Goal: Find specific page/section: Find specific page/section

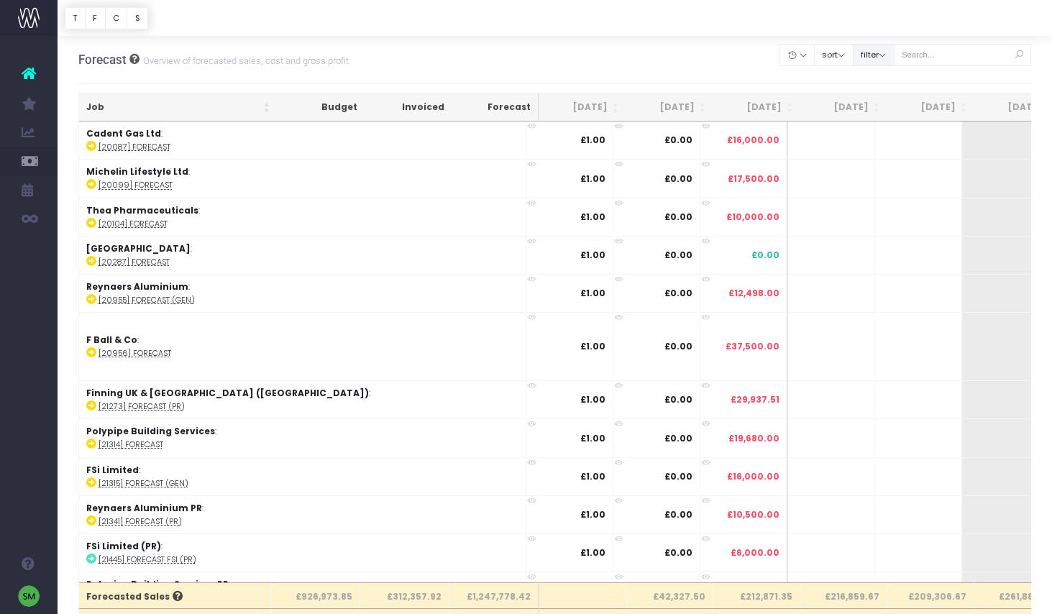
click at [895, 60] on button "filter" at bounding box center [874, 55] width 42 height 22
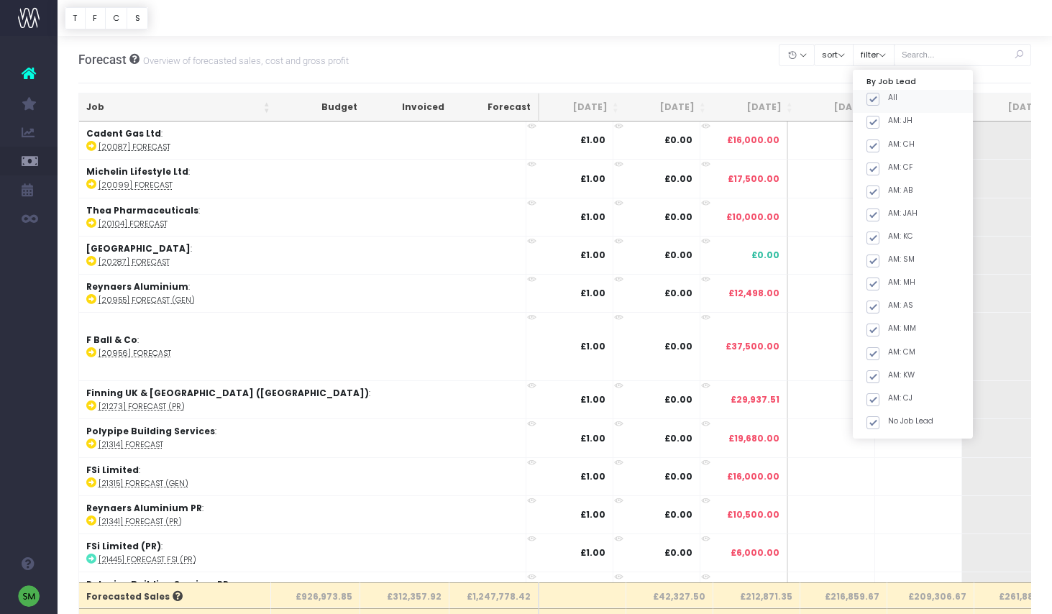
click at [880, 100] on span at bounding box center [873, 99] width 13 height 13
click at [890, 100] on input "All" at bounding box center [892, 96] width 9 height 9
checkbox input "false"
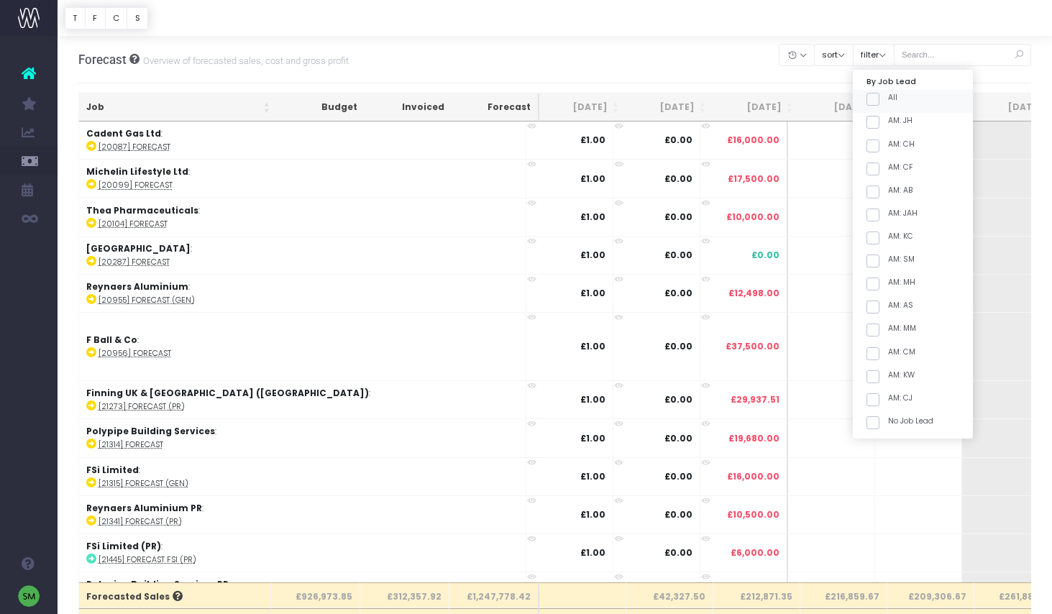
checkbox input "false"
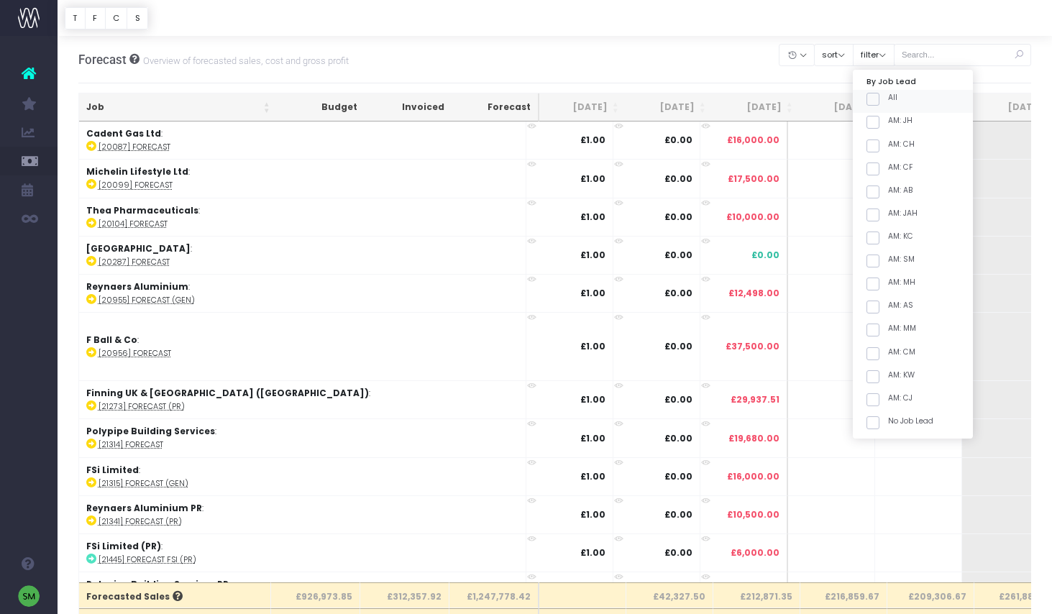
checkbox input "false"
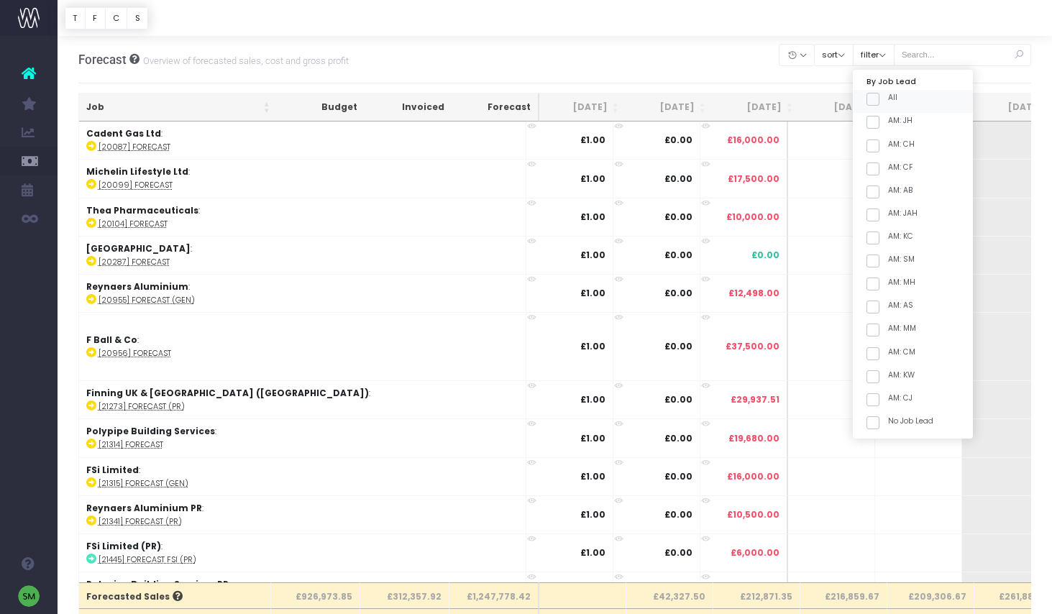
checkbox input "false"
click at [880, 263] on span at bounding box center [873, 261] width 13 height 13
click at [893, 263] on input "AM: SM" at bounding box center [892, 258] width 9 height 9
checkbox input "true"
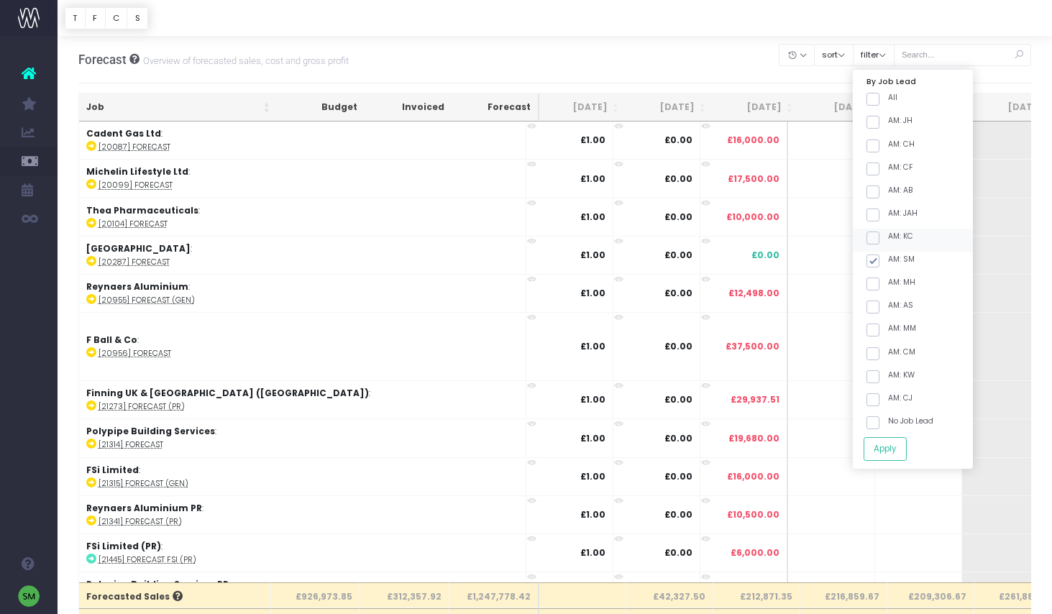
click at [880, 242] on span at bounding box center [873, 238] width 13 height 13
click at [893, 240] on input "AM: KC" at bounding box center [892, 235] width 9 height 9
checkbox input "true"
click at [894, 449] on button "Apply" at bounding box center [885, 449] width 43 height 24
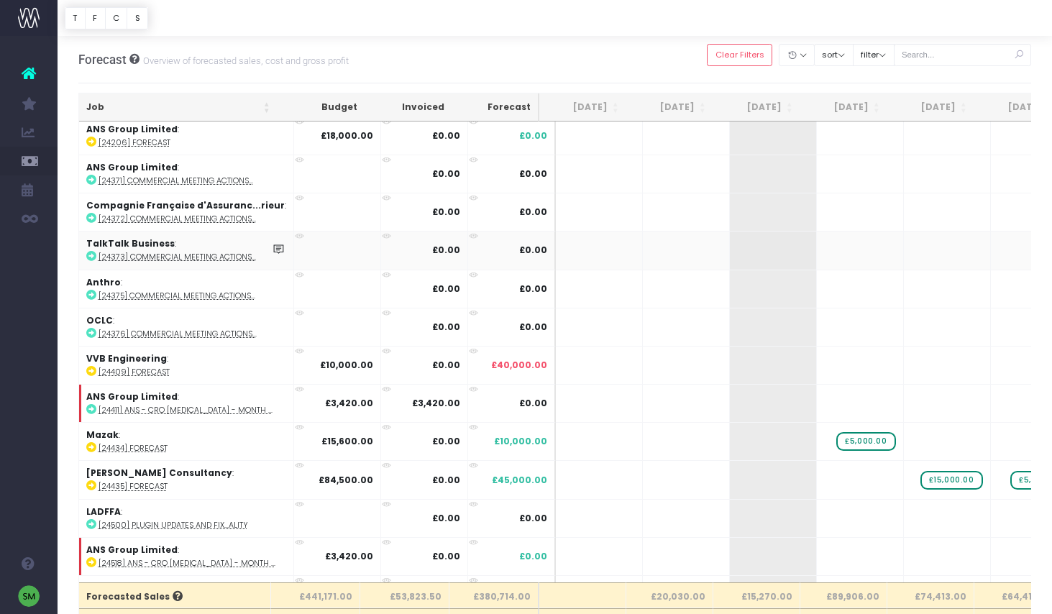
scroll to position [316, 0]
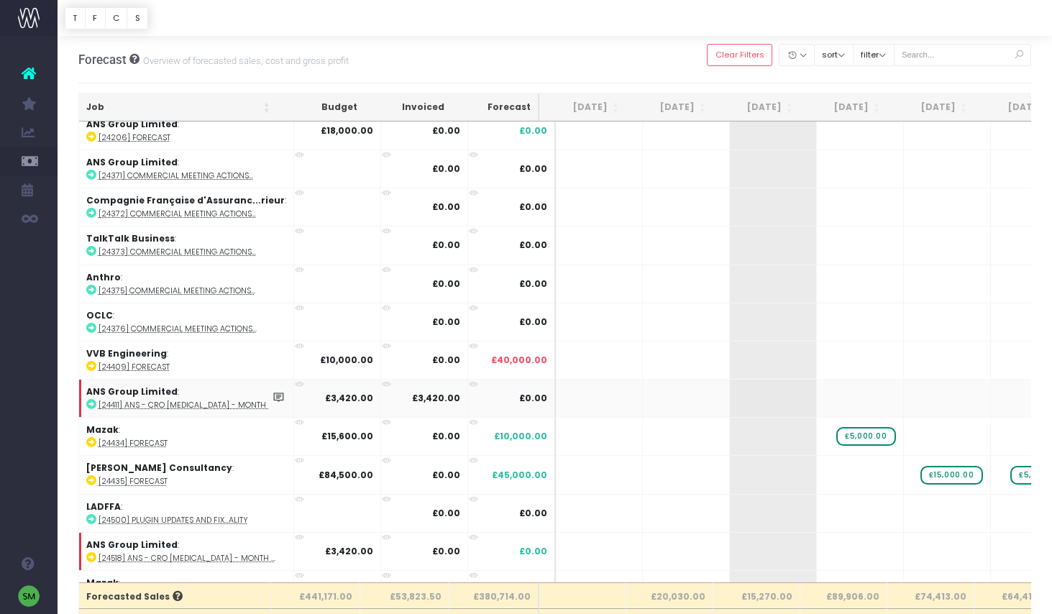
click at [269, 108] on th "Job" at bounding box center [178, 107] width 198 height 28
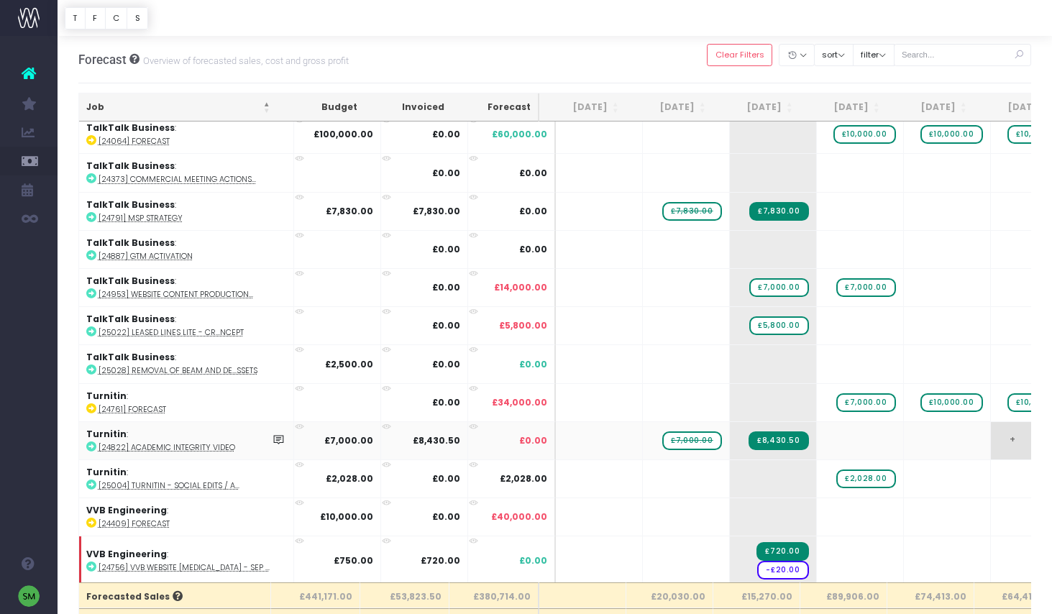
scroll to position [2751, 0]
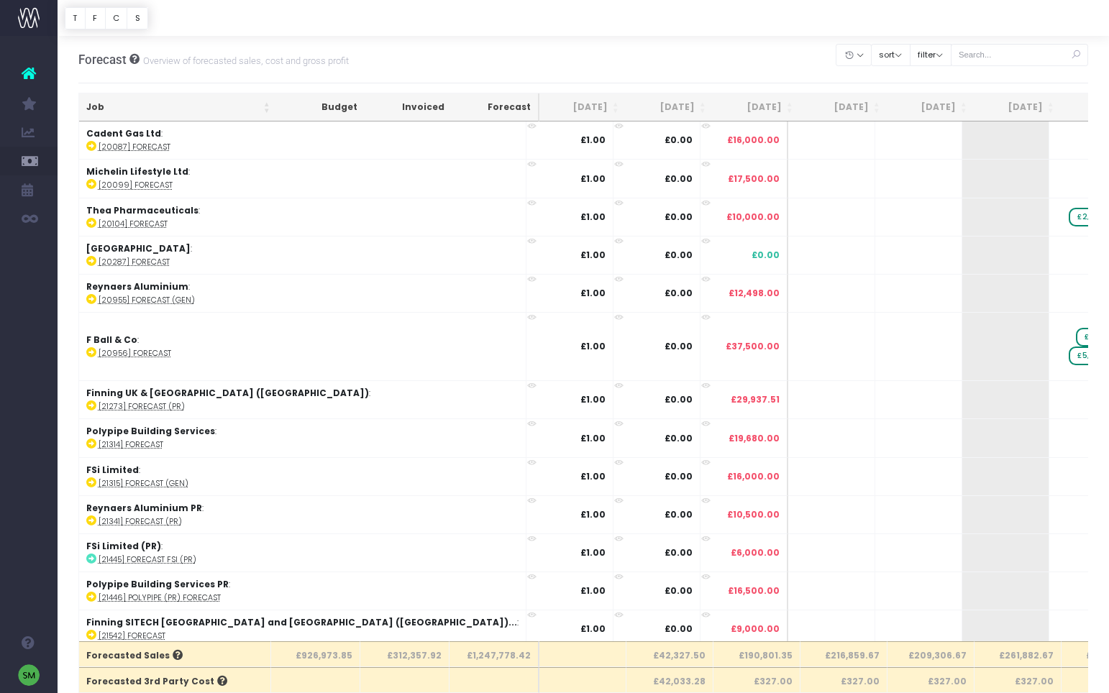
click at [37, 21] on img at bounding box center [29, 18] width 22 height 22
